Goal: Complete application form

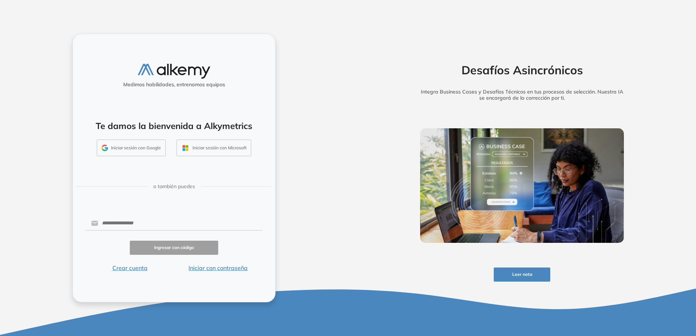
click at [147, 150] on button "Iniciar sesión con Google" at bounding box center [131, 148] width 69 height 17
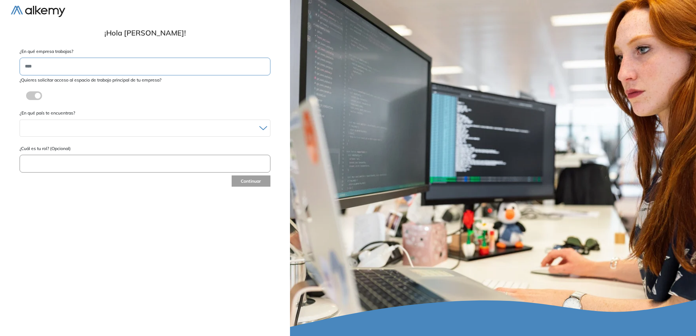
click at [111, 70] on input "text" at bounding box center [145, 67] width 251 height 18
click at [78, 170] on input "text" at bounding box center [145, 164] width 251 height 18
click at [77, 166] on input "text" at bounding box center [145, 164] width 251 height 18
click at [79, 121] on div "[GEOGRAPHIC_DATA] [GEOGRAPHIC_DATA] [GEOGRAPHIC_DATA] [GEOGRAPHIC_DATA] [GEOGRA…" at bounding box center [145, 128] width 251 height 17
click at [79, 128] on div at bounding box center [145, 128] width 250 height 11
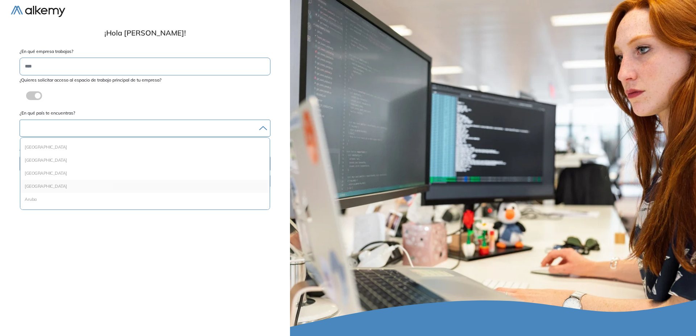
click at [78, 184] on li "[GEOGRAPHIC_DATA]" at bounding box center [145, 186] width 244 height 7
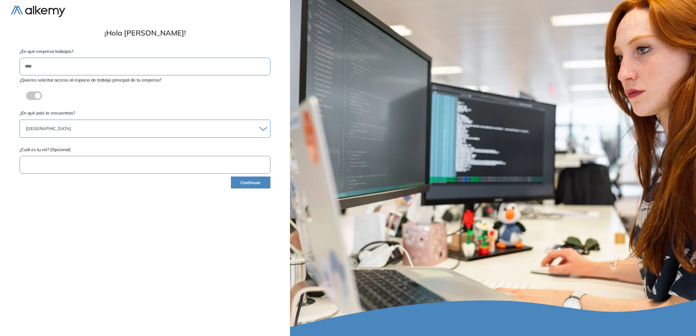
click at [75, 71] on input "text" at bounding box center [145, 67] width 251 height 18
click at [66, 161] on input "text" at bounding box center [145, 165] width 251 height 18
type input "********"
drag, startPoint x: 241, startPoint y: 186, endPoint x: 245, endPoint y: 185, distance: 3.8
click at [244, 185] on button "Continuar" at bounding box center [251, 183] width 40 height 12
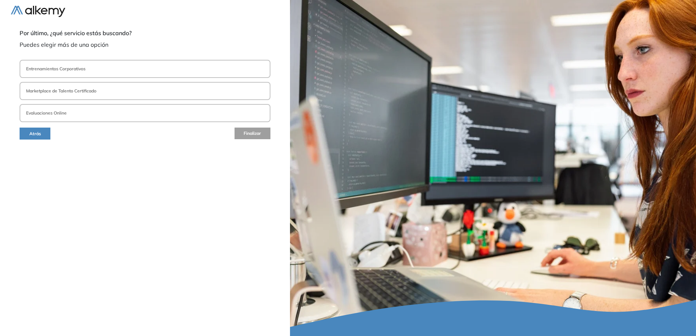
click at [45, 71] on p "Entrenamientos Corporativos" at bounding box center [55, 69] width 59 height 7
click at [48, 91] on p "Marketplace de Talento Certificado" at bounding box center [61, 91] width 70 height 7
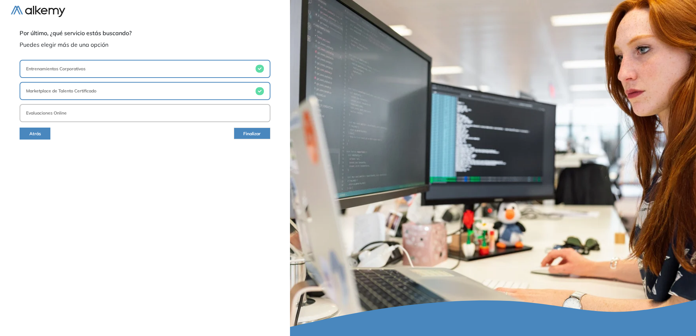
drag, startPoint x: 49, startPoint y: 108, endPoint x: 55, endPoint y: 122, distance: 14.9
click at [49, 109] on button "Evaluaciones Online" at bounding box center [145, 113] width 251 height 18
click at [257, 134] on span "Finalizar" at bounding box center [251, 134] width 17 height 7
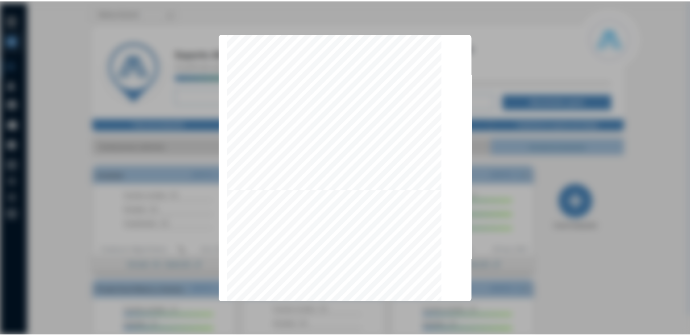
scroll to position [2226, 0]
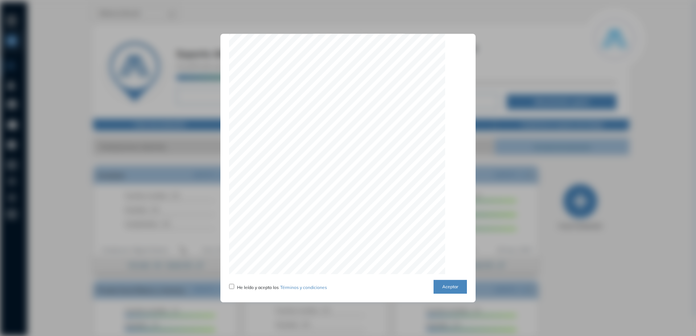
click at [450, 289] on button "Aceptar" at bounding box center [450, 287] width 33 height 14
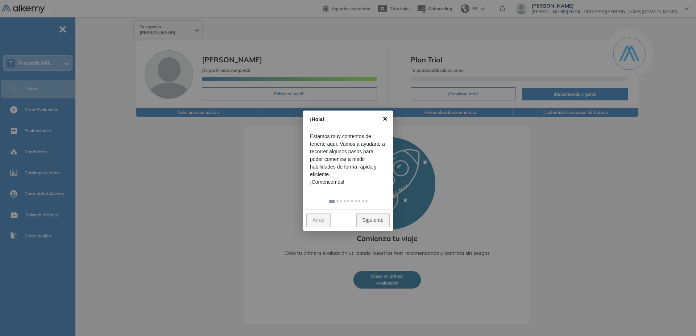
click at [387, 120] on link "×" at bounding box center [385, 119] width 16 height 16
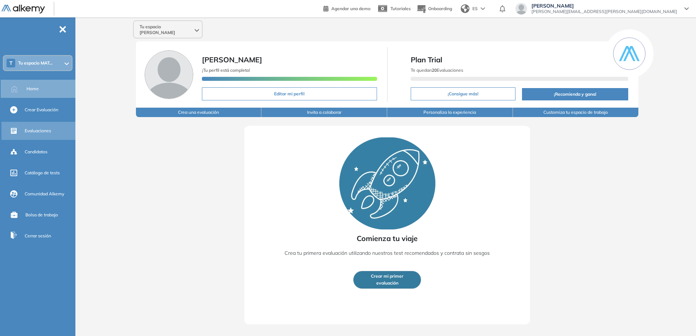
click at [49, 136] on div "Evaluaciones" at bounding box center [49, 131] width 49 height 12
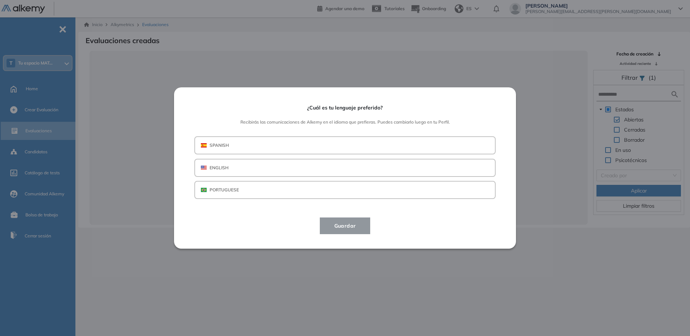
click at [222, 149] on p "SPANISH" at bounding box center [219, 145] width 19 height 7
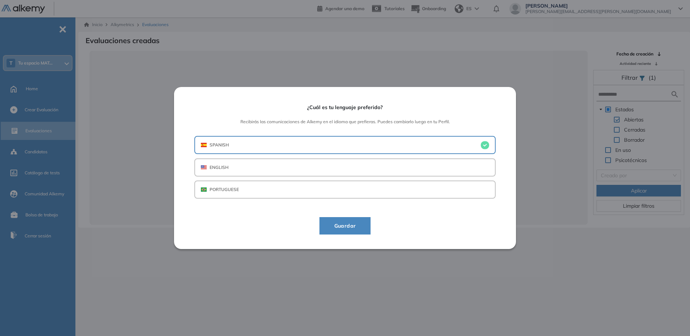
click at [355, 224] on span "Guardar" at bounding box center [345, 226] width 33 height 9
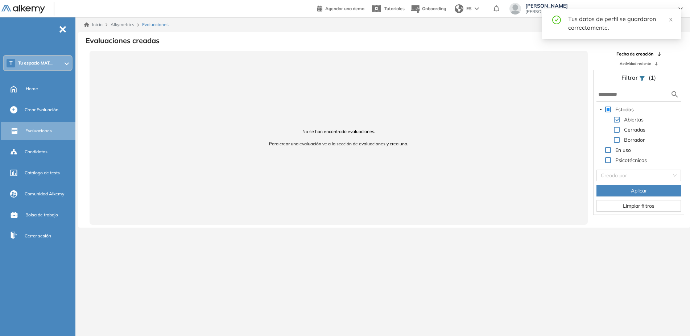
click at [354, 224] on div "No se han encontrado evaluaciones. Para crear una evaluación ve a la sección de…" at bounding box center [339, 138] width 498 height 174
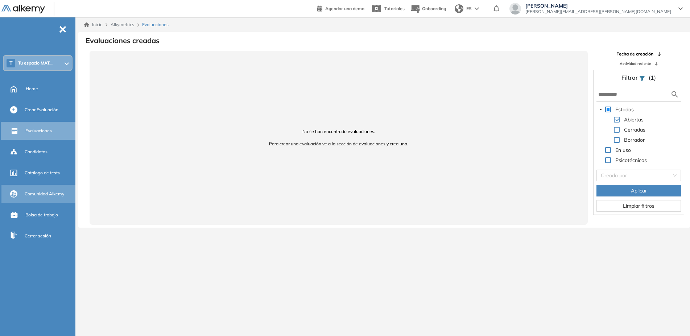
click at [53, 195] on span "Comunidad Alkemy" at bounding box center [45, 194] width 40 height 7
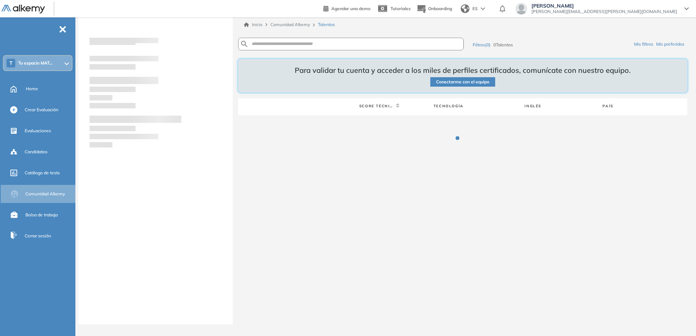
click at [67, 65] on div at bounding box center [67, 63] width 4 height 6
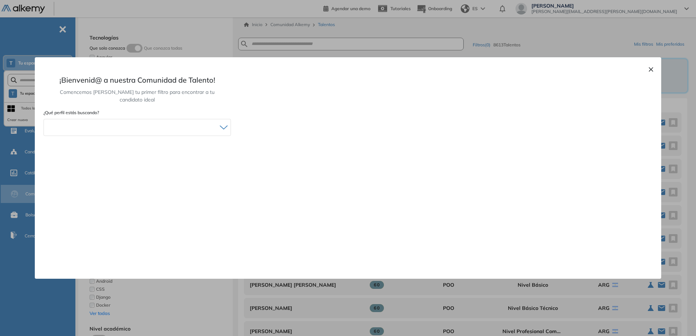
click at [656, 69] on div "× ¡Bienvenid@ a nuestra Comunidad de Talento! Comencemos armando tu primer filt…" at bounding box center [348, 168] width 627 height 222
click at [649, 70] on button "×" at bounding box center [651, 69] width 6 height 9
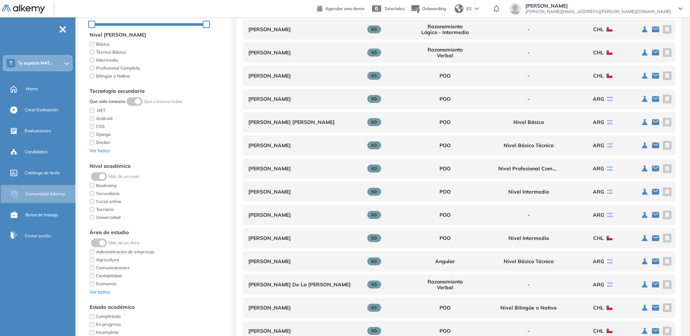
scroll to position [185, 0]
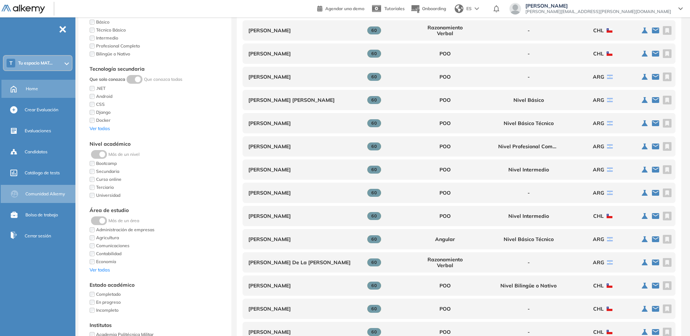
click at [44, 92] on div "Home" at bounding box center [50, 89] width 48 height 12
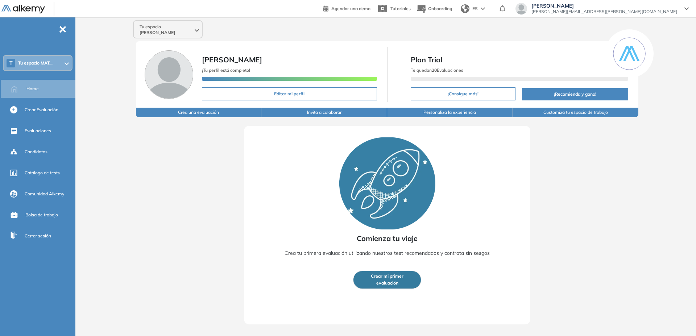
click at [68, 65] on icon at bounding box center [67, 63] width 4 height 3
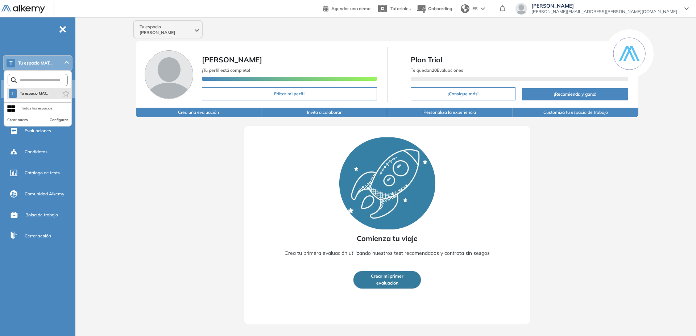
click at [49, 95] on li "T Tu espacio MAT..." at bounding box center [39, 94] width 64 height 12
drag, startPoint x: 160, startPoint y: 173, endPoint x: 164, endPoint y: 175, distance: 4.5
click at [163, 175] on div "Comienza tu viaje Crea tu primera evaluación utilizando nuestros test recomenda…" at bounding box center [388, 220] width 572 height 207
